Goal: Find specific page/section: Locate a particular part of the current website

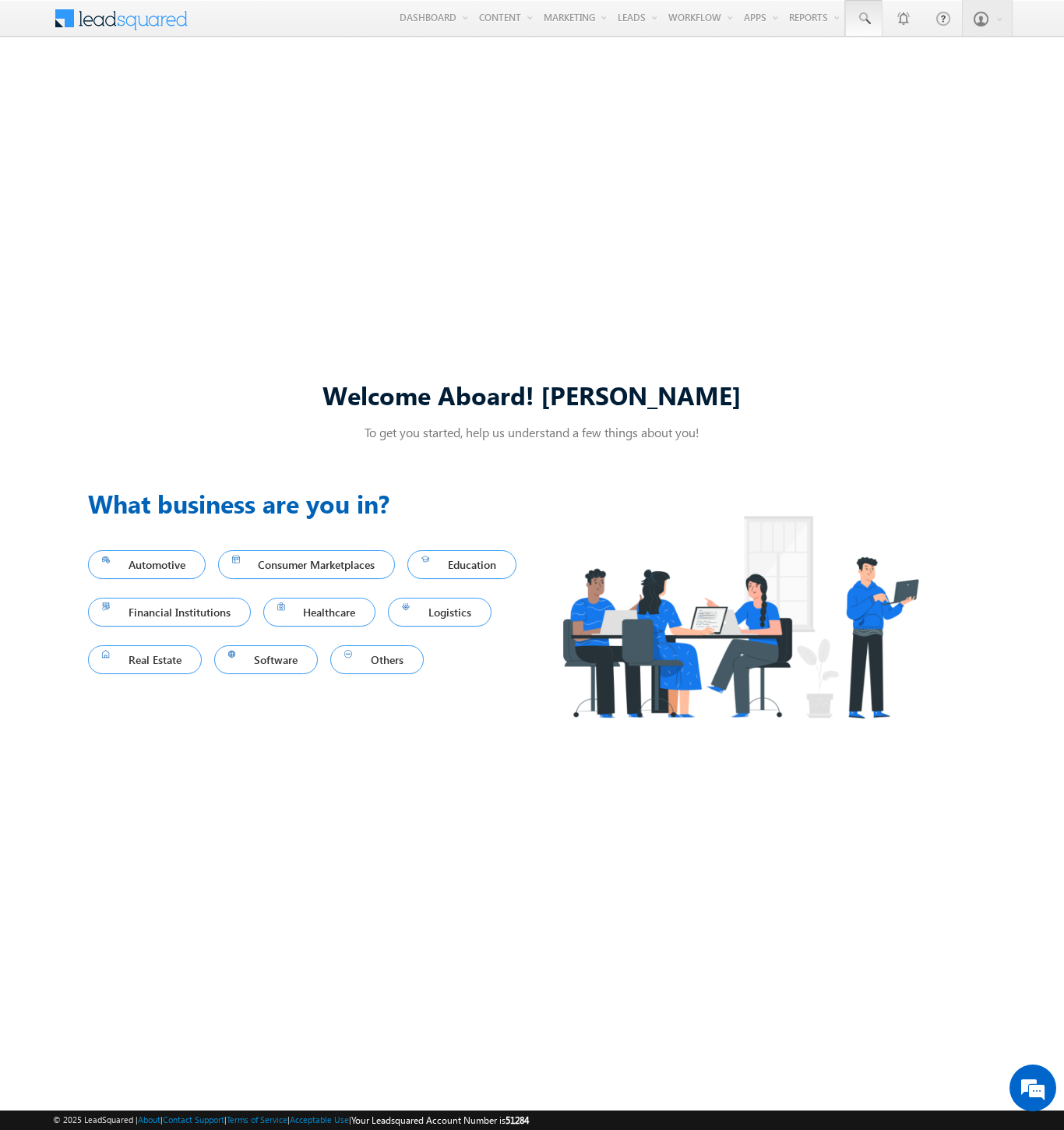
click at [863, 18] on span at bounding box center [864, 18] width 16 height 16
type input "8919386546"
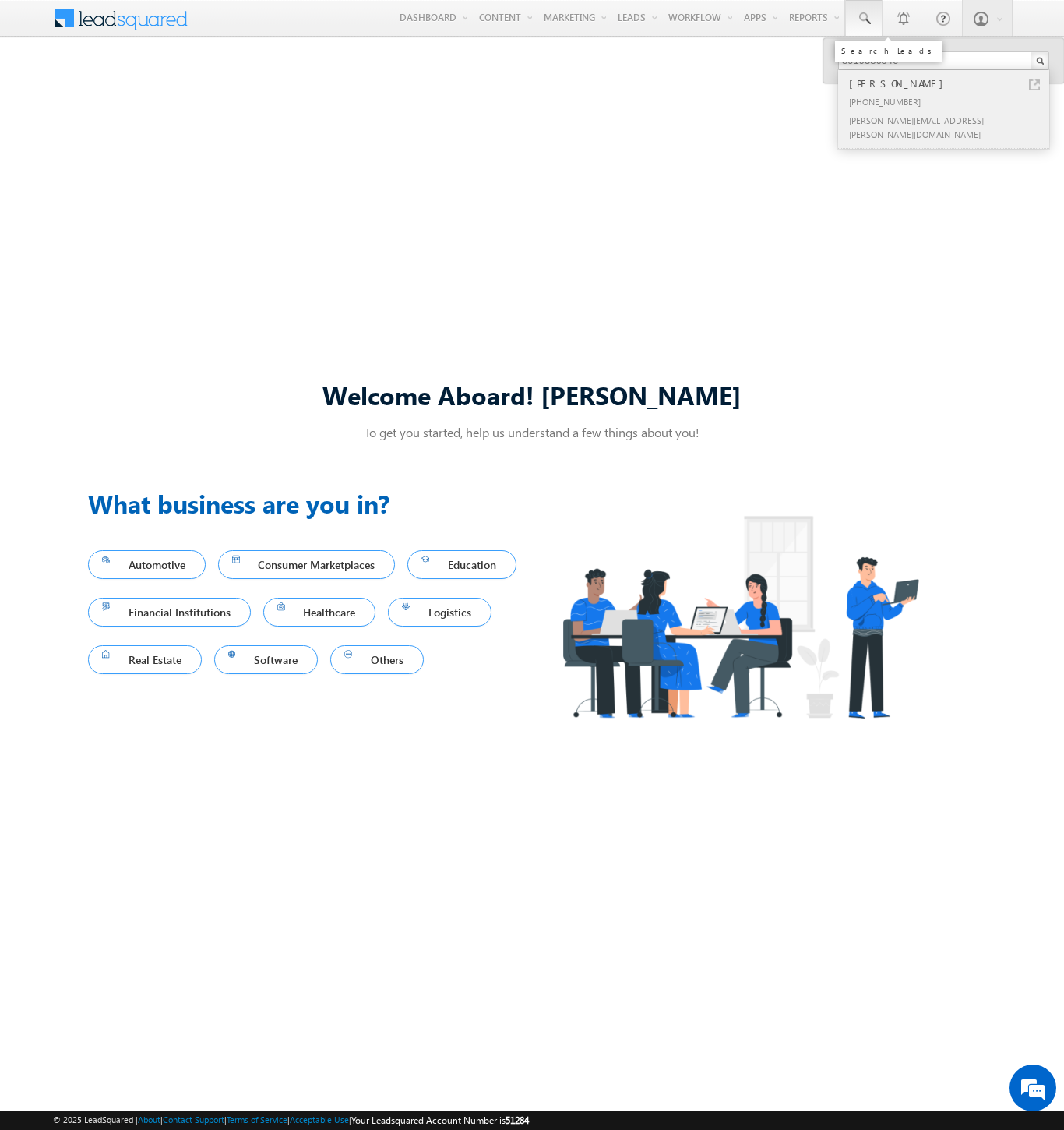
click at [950, 83] on div "[PERSON_NAME]" at bounding box center [950, 83] width 209 height 17
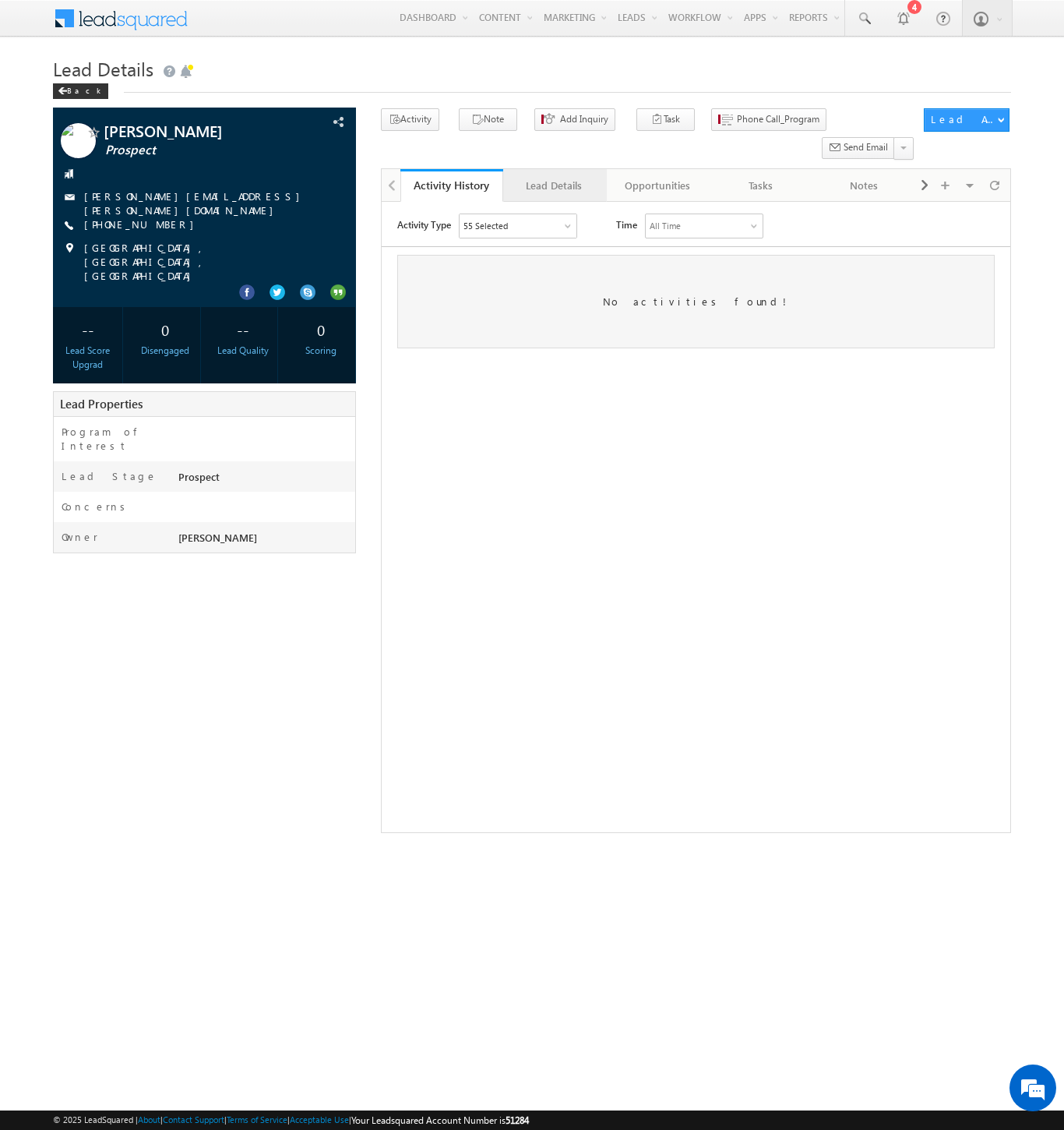
click at [554, 176] on div "Lead Details" at bounding box center [553, 184] width 77 height 18
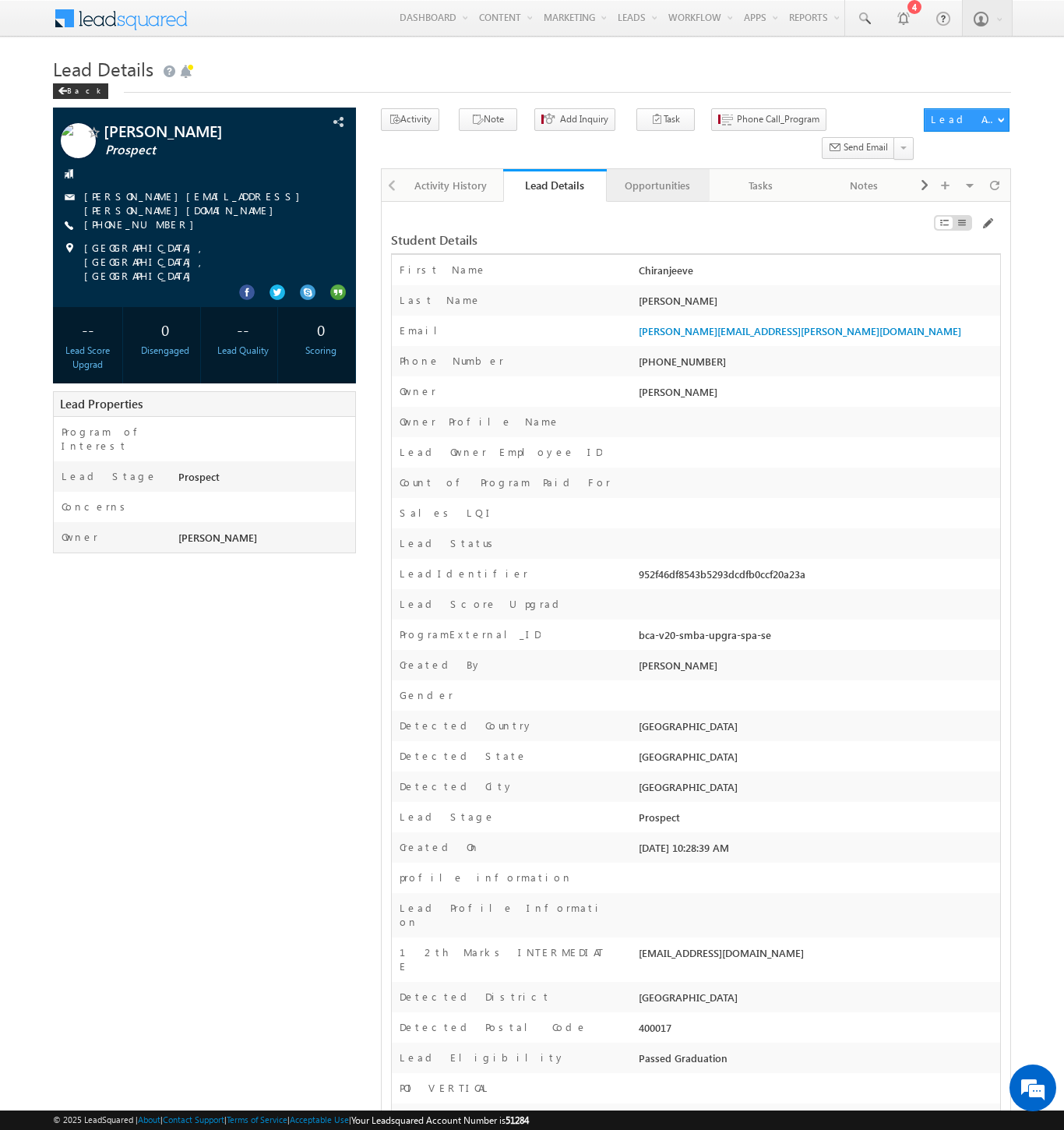
click at [657, 176] on div "Opportunities" at bounding box center [657, 184] width 77 height 18
